Goal: Book appointment/travel/reservation

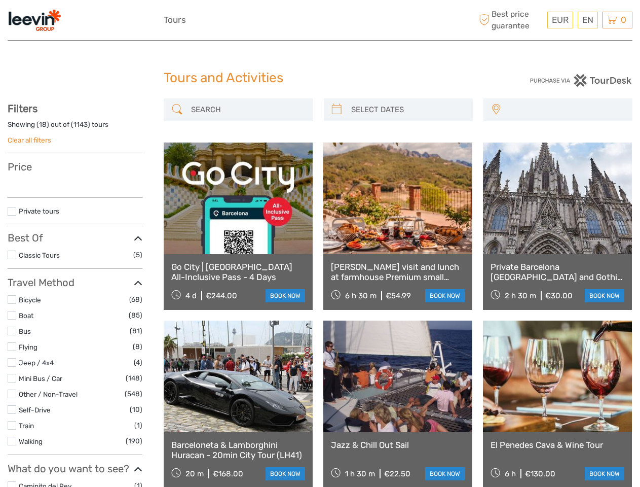
select select
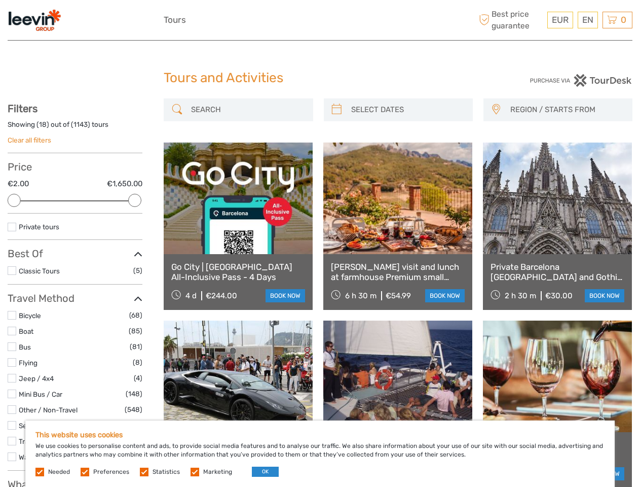
click at [320, 20] on div "EUR EUR $ £ EN English Español Deutsch Tours More Best price guarantee" at bounding box center [320, 20] width 313 height 25
click at [560, 20] on span "EUR" at bounding box center [560, 20] width 17 height 10
click at [588, 20] on div "EN English Español Deutsch" at bounding box center [588, 20] width 20 height 17
click at [618, 20] on div "0 Items Total €0,00 Checkout The shopping cart is empty." at bounding box center [618, 20] width 30 height 17
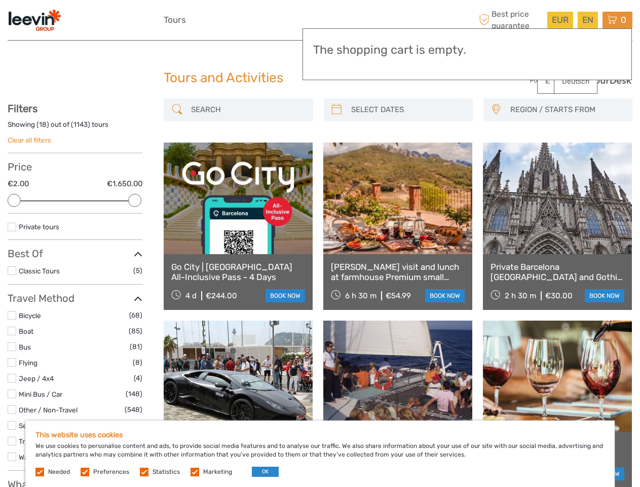
click at [14, 200] on div at bounding box center [14, 200] width 13 height 13
click at [135, 200] on div at bounding box center [134, 200] width 13 height 13
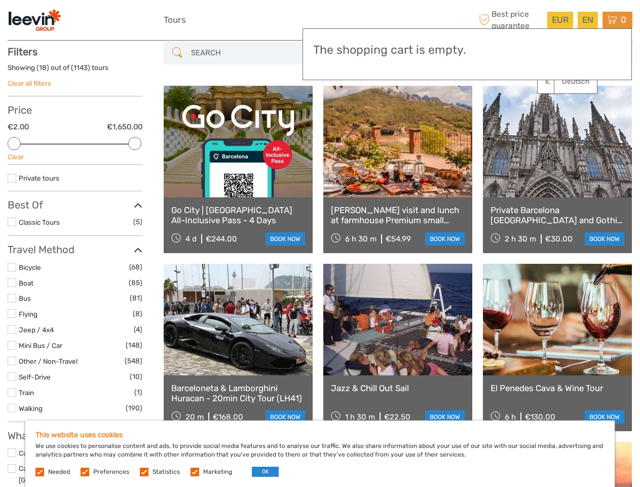
click at [337, 110] on link at bounding box center [397, 142] width 149 height 112
click at [407, 110] on link at bounding box center [397, 142] width 149 height 112
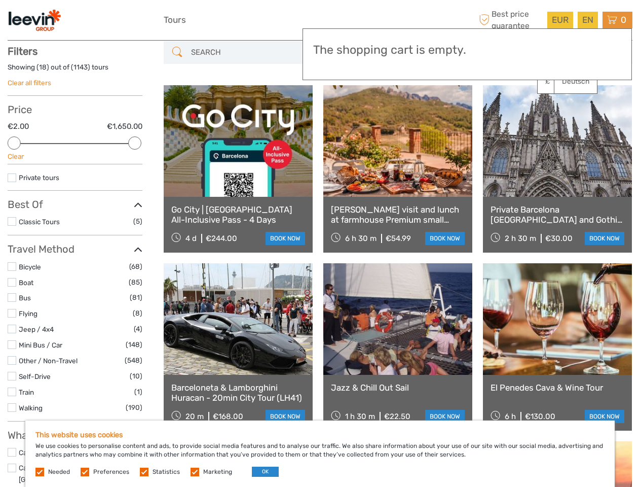
click at [496, 110] on link at bounding box center [557, 141] width 149 height 112
click at [566, 110] on link at bounding box center [557, 141] width 149 height 112
